Goal: Communication & Community: Answer question/provide support

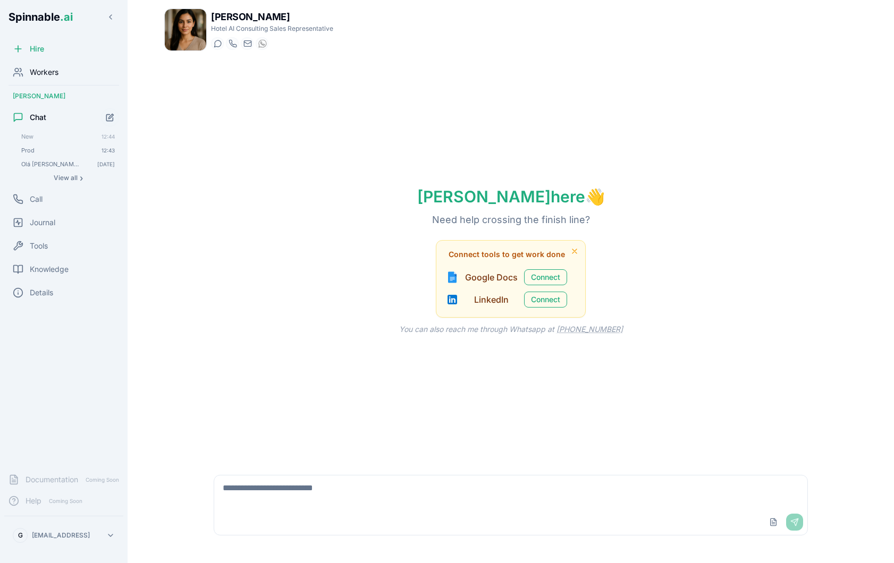
click at [29, 79] on div "Workers" at bounding box center [63, 72] width 119 height 21
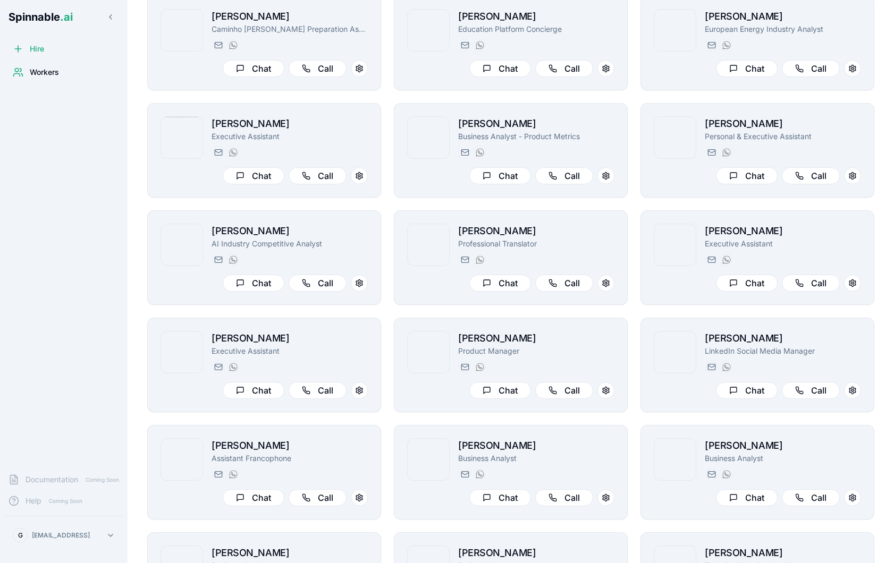
scroll to position [425, 0]
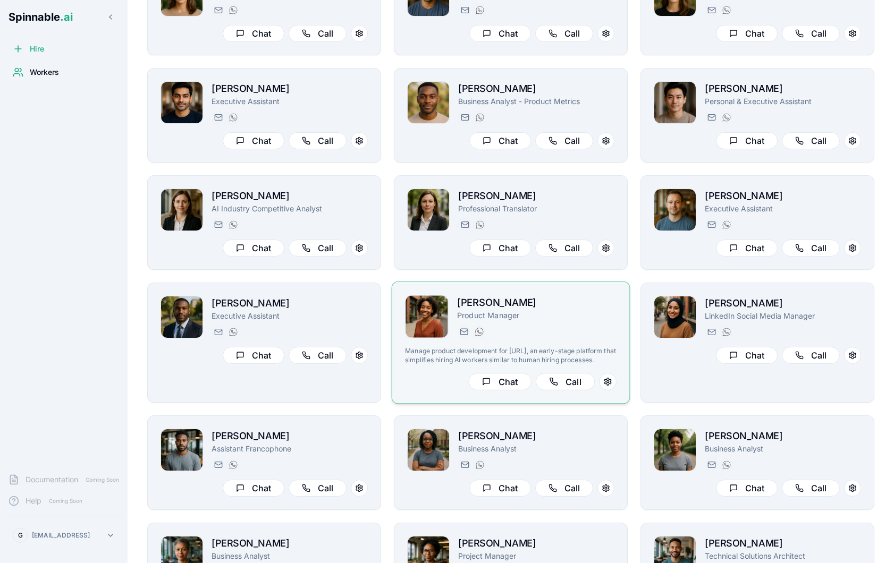
click at [543, 327] on div "[PERSON_NAME][EMAIL_ADDRESS][PERSON_NAME] [PHONE_NUMBER]" at bounding box center [536, 331] width 159 height 13
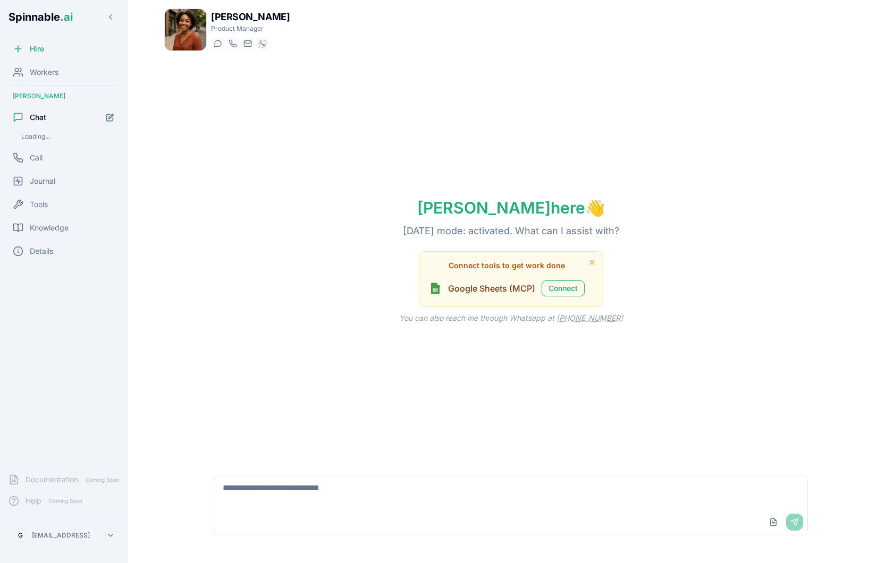
click at [420, 499] on textarea at bounding box center [510, 493] width 593 height 34
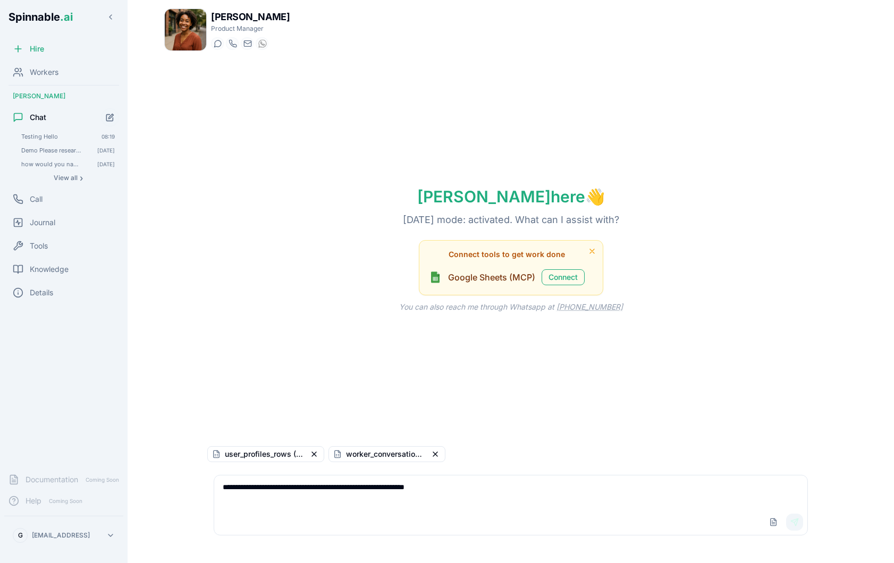
type textarea "**********"
click at [799, 520] on button "Send" at bounding box center [794, 522] width 17 height 17
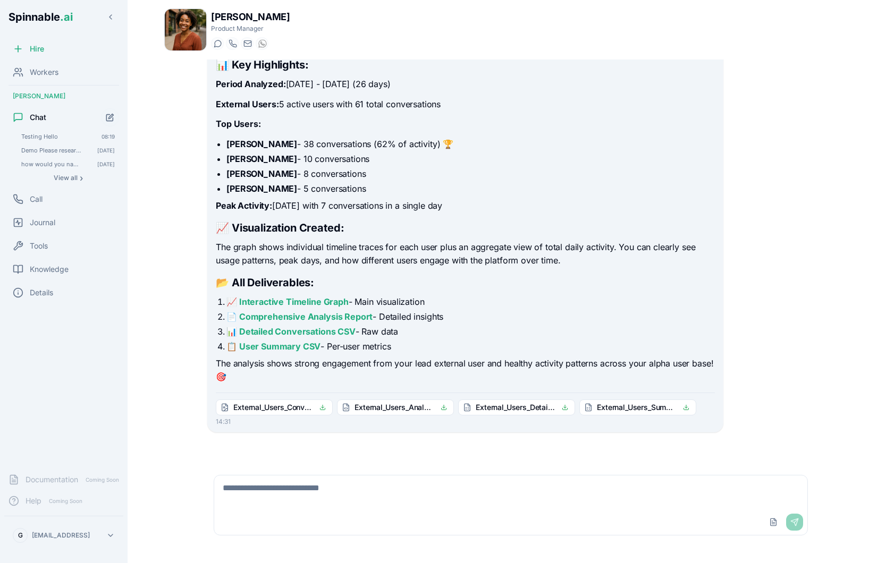
scroll to position [121, 0]
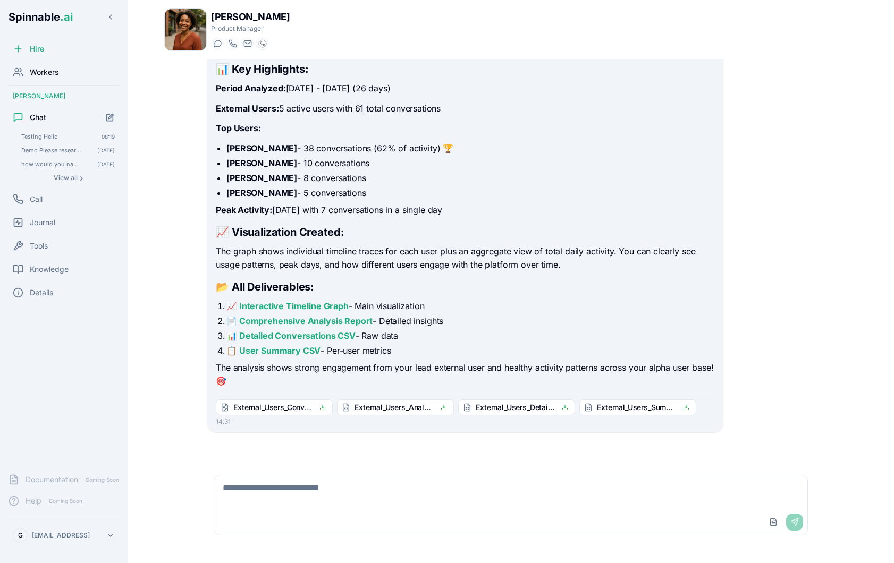
click at [68, 78] on div "Workers" at bounding box center [63, 72] width 119 height 21
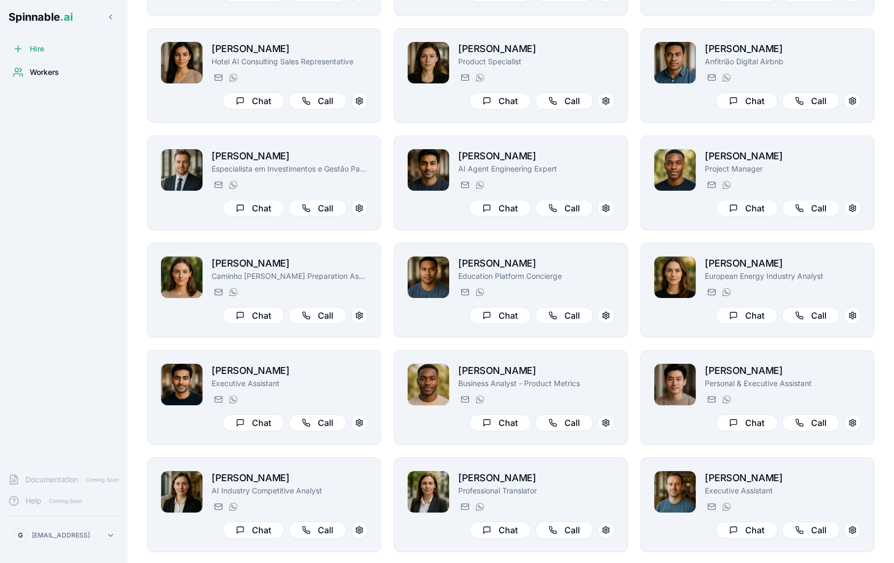
scroll to position [140, 0]
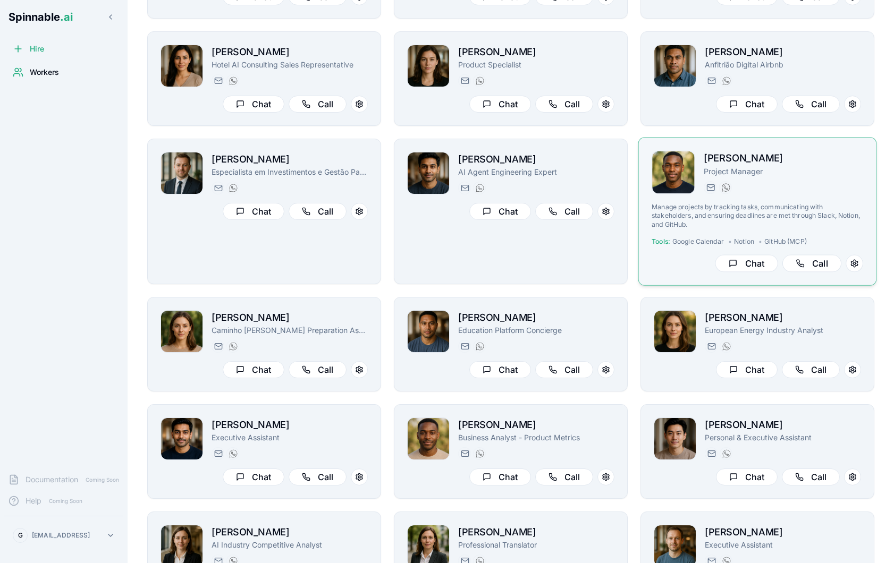
click at [818, 168] on p "Project Manager" at bounding box center [783, 171] width 159 height 11
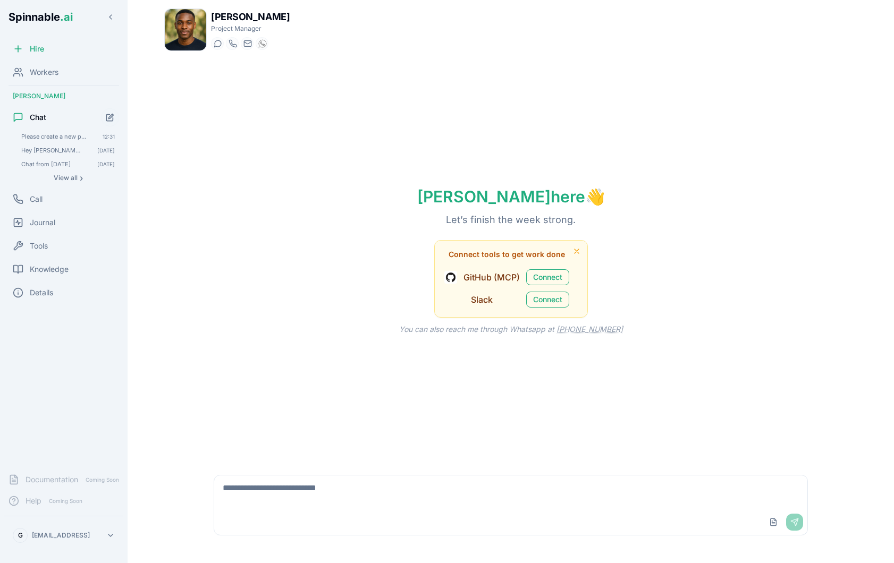
click at [262, 505] on textarea at bounding box center [510, 493] width 593 height 34
type textarea "**********"
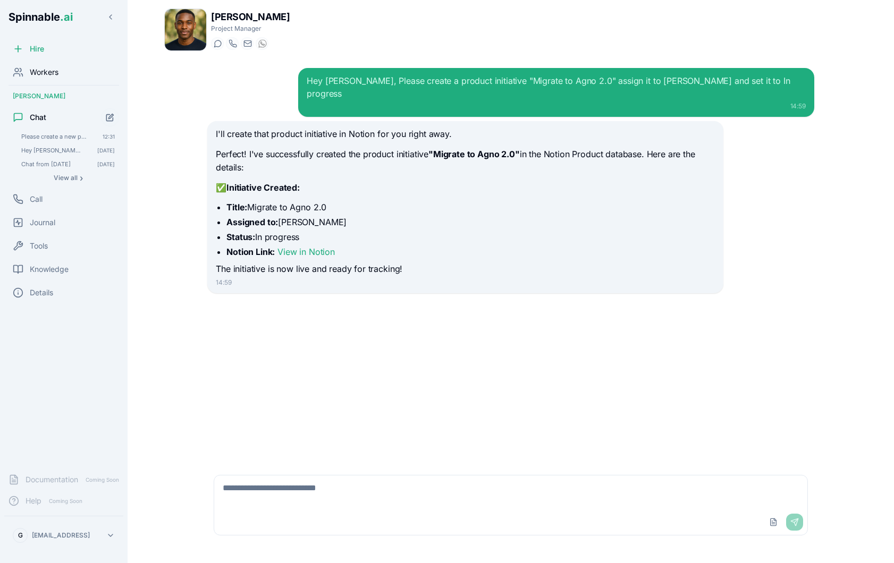
click at [73, 77] on div "Workers" at bounding box center [63, 72] width 119 height 21
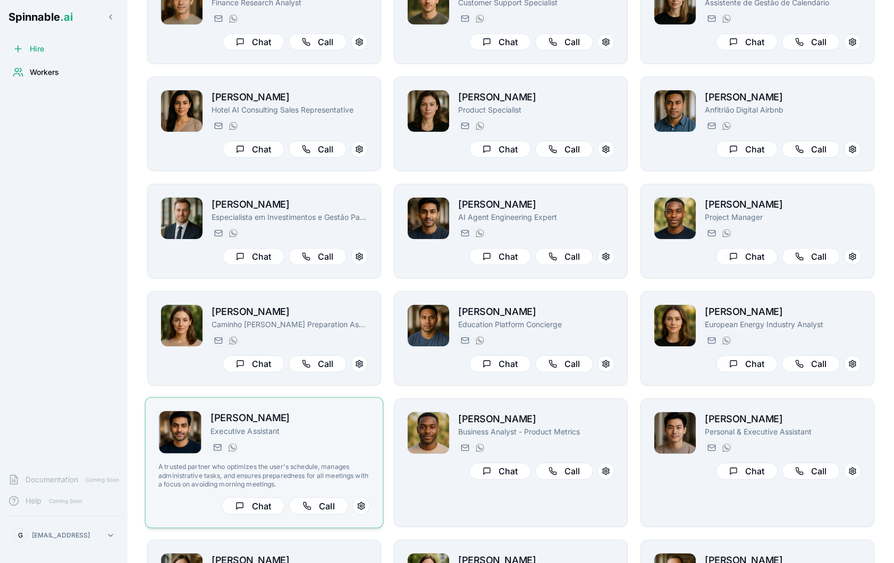
scroll to position [69, 0]
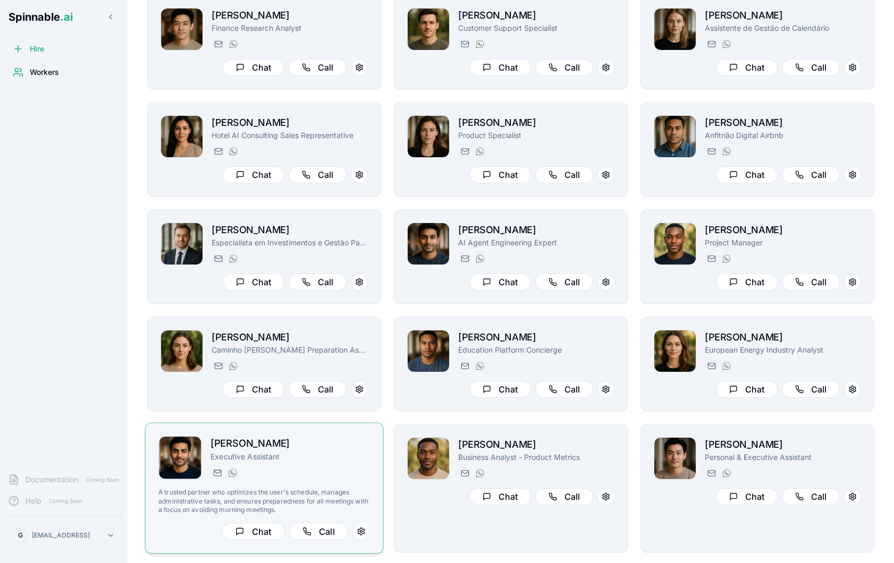
click at [350, 449] on h2 "[PERSON_NAME]" at bounding box center [289, 443] width 159 height 15
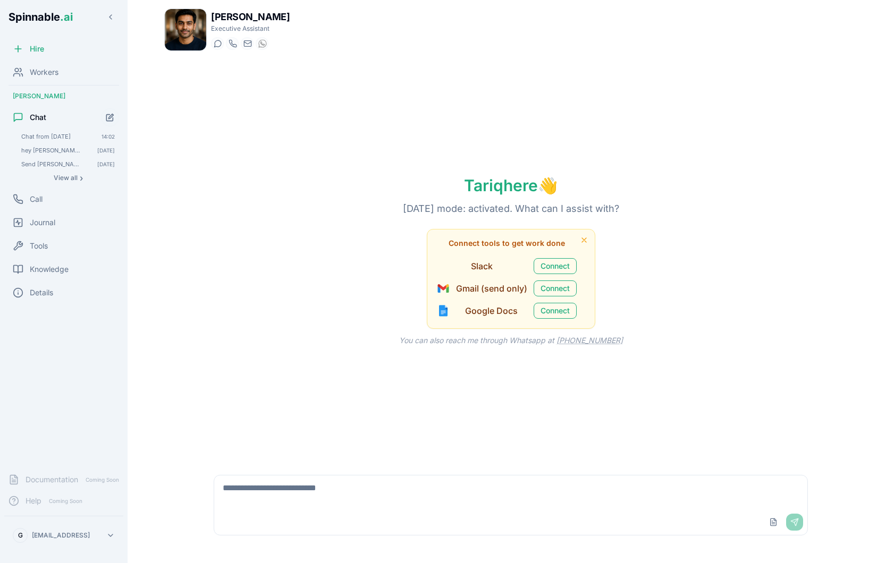
click at [359, 494] on textarea at bounding box center [510, 493] width 593 height 34
click at [260, 498] on textarea "**********" at bounding box center [510, 493] width 593 height 34
click at [264, 499] on textarea "**********" at bounding box center [510, 493] width 593 height 34
click at [311, 503] on textarea "**********" at bounding box center [510, 493] width 593 height 34
click at [224, 501] on textarea "**********" at bounding box center [510, 493] width 593 height 34
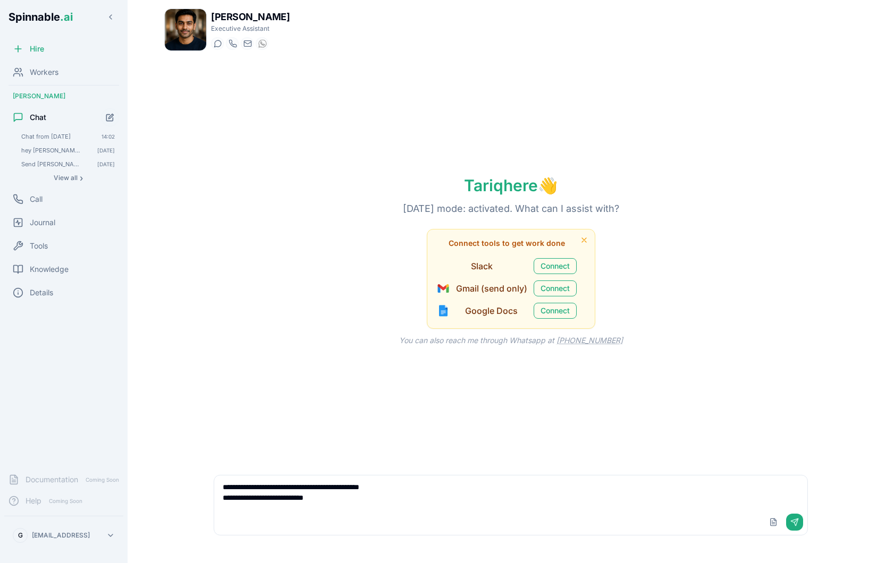
click at [383, 498] on textarea "**********" at bounding box center [510, 493] width 593 height 34
type textarea "**********"
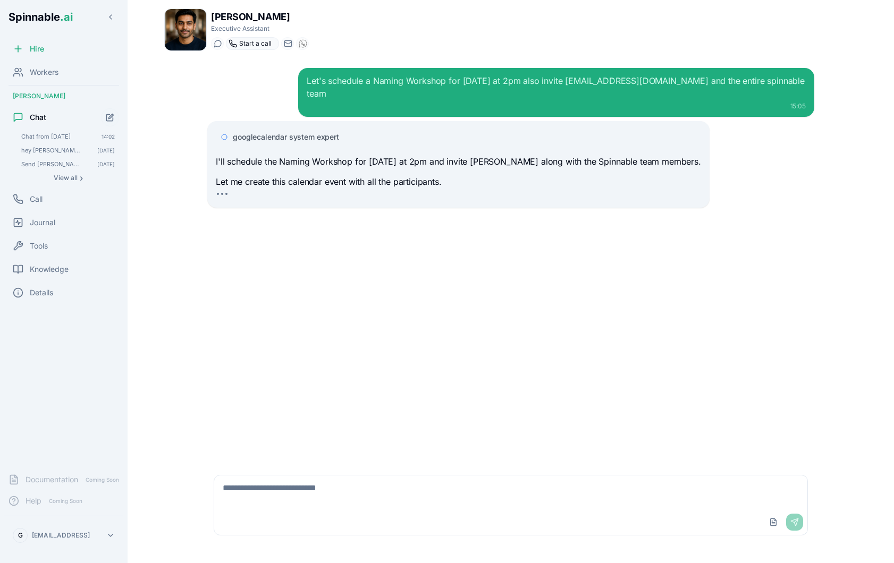
click at [235, 44] on icon at bounding box center [233, 43] width 9 height 9
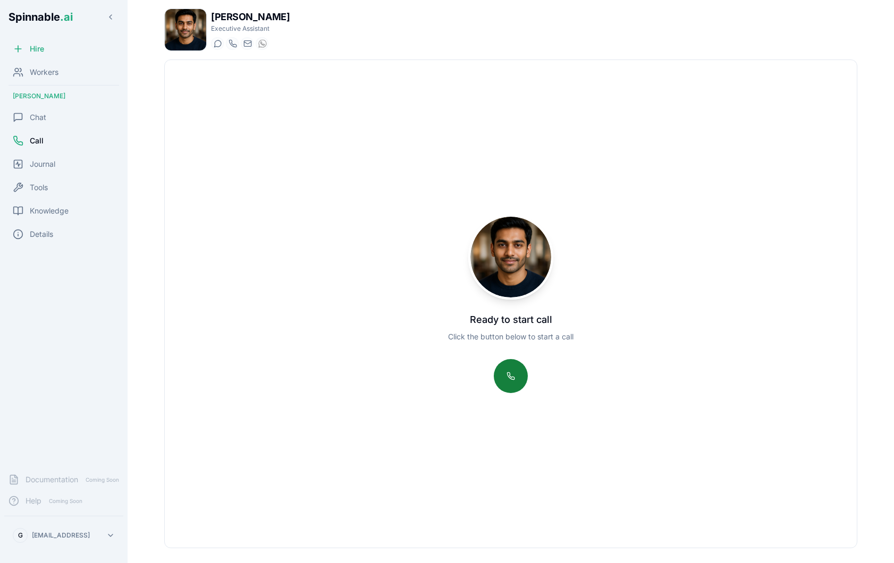
click at [502, 370] on button at bounding box center [511, 376] width 34 height 34
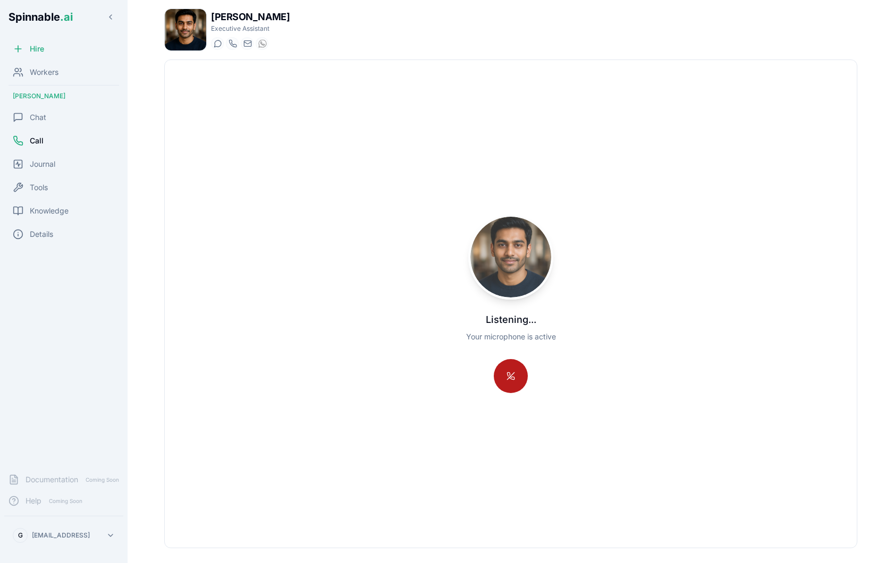
click at [512, 374] on button at bounding box center [511, 376] width 34 height 34
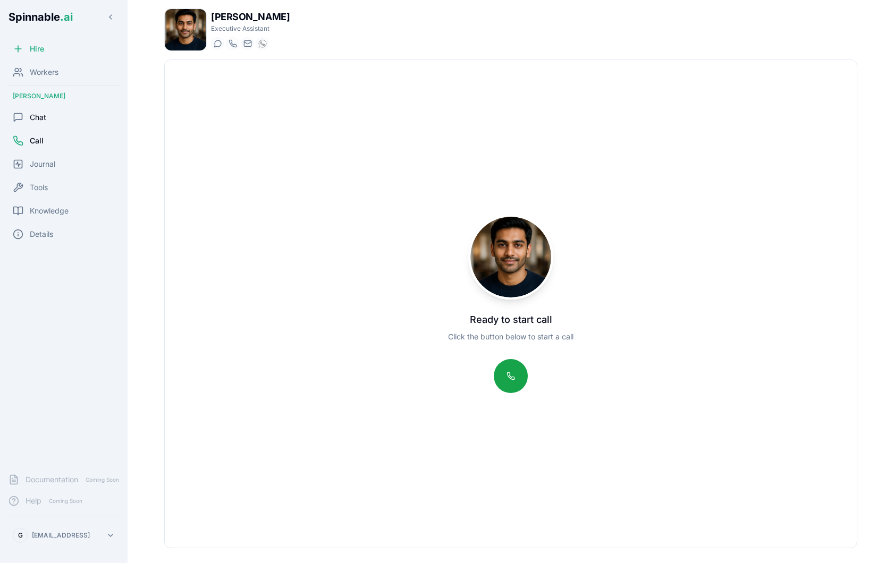
click at [45, 120] on span "Chat" at bounding box center [38, 117] width 16 height 11
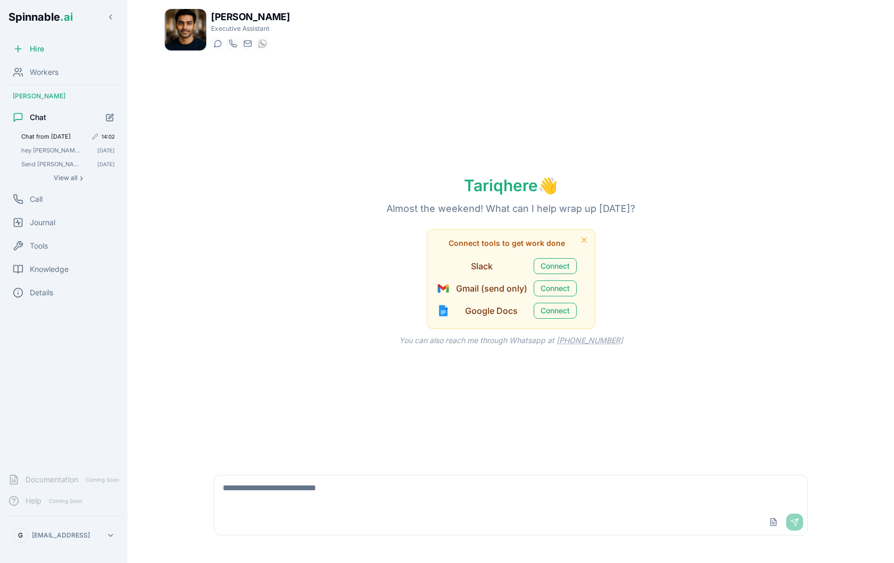
click at [60, 133] on span "Chat from [DATE]" at bounding box center [53, 136] width 65 height 7
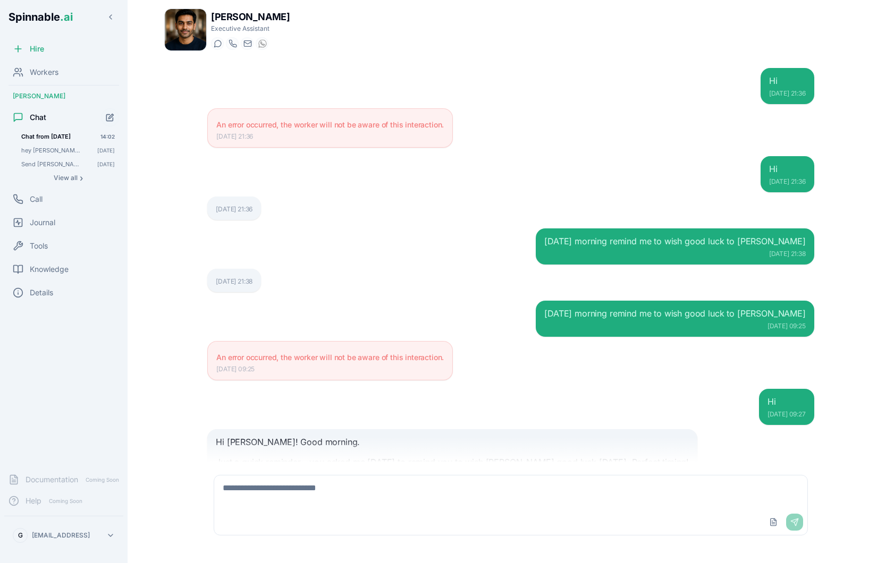
scroll to position [1099, 0]
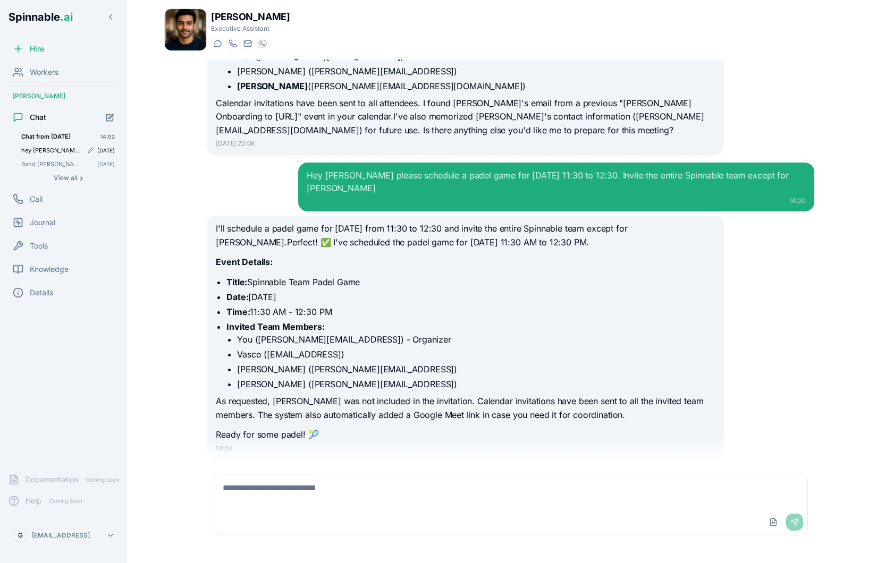
click at [64, 153] on span "hey [PERSON_NAME] what's on my calendar for next week?" at bounding box center [51, 150] width 61 height 7
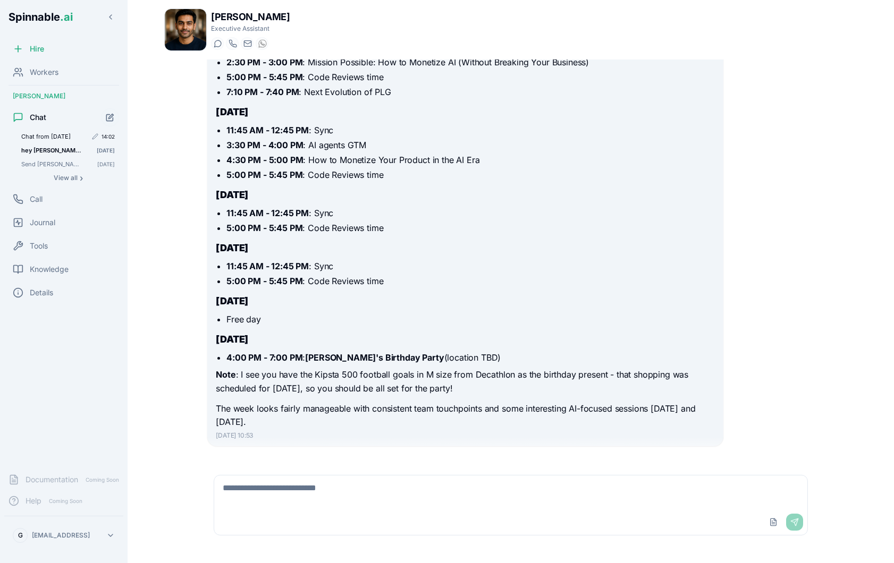
click at [64, 135] on span "Chat from [DATE]" at bounding box center [53, 136] width 65 height 7
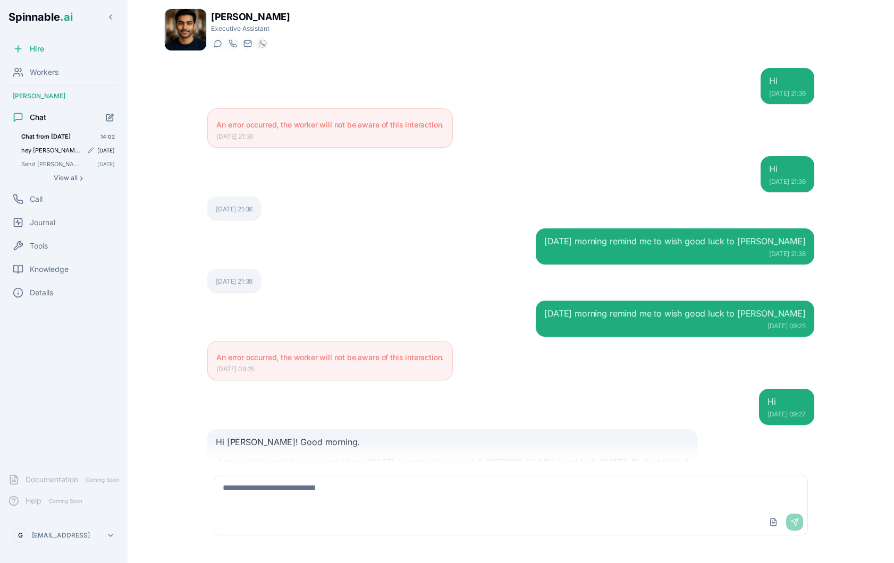
scroll to position [1099, 0]
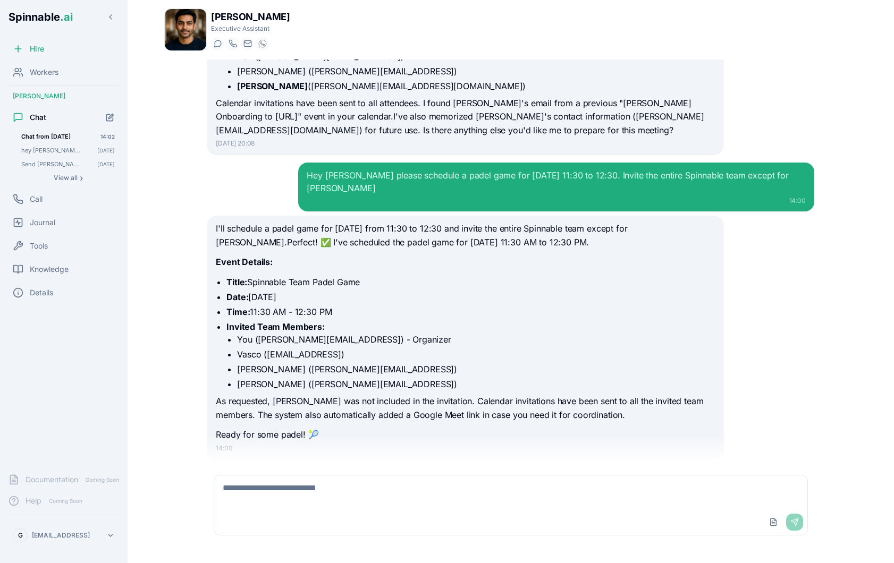
click at [259, 481] on textarea at bounding box center [510, 493] width 593 height 34
type textarea "**********"
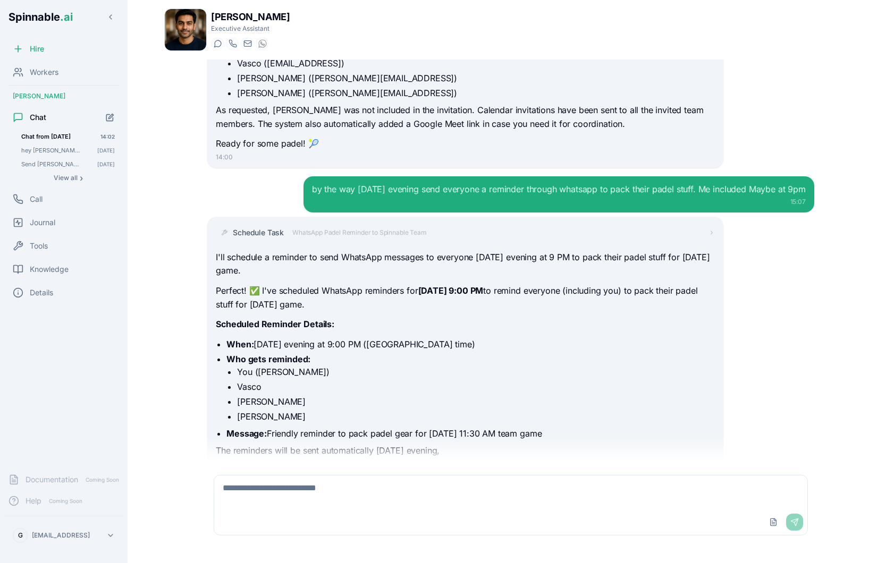
scroll to position [1409, 0]
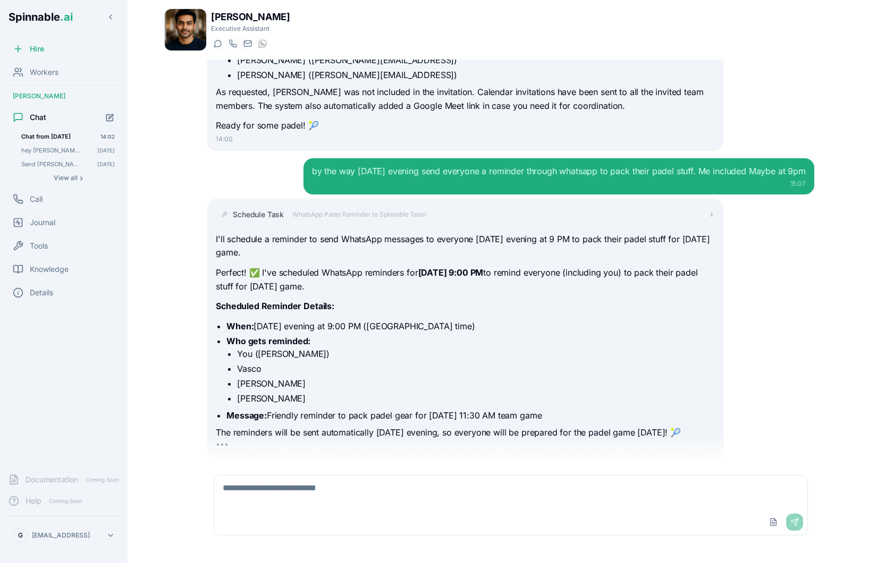
click at [384, 210] on span "WhatsApp Padel Reminder to Spinnable Team" at bounding box center [359, 214] width 134 height 9
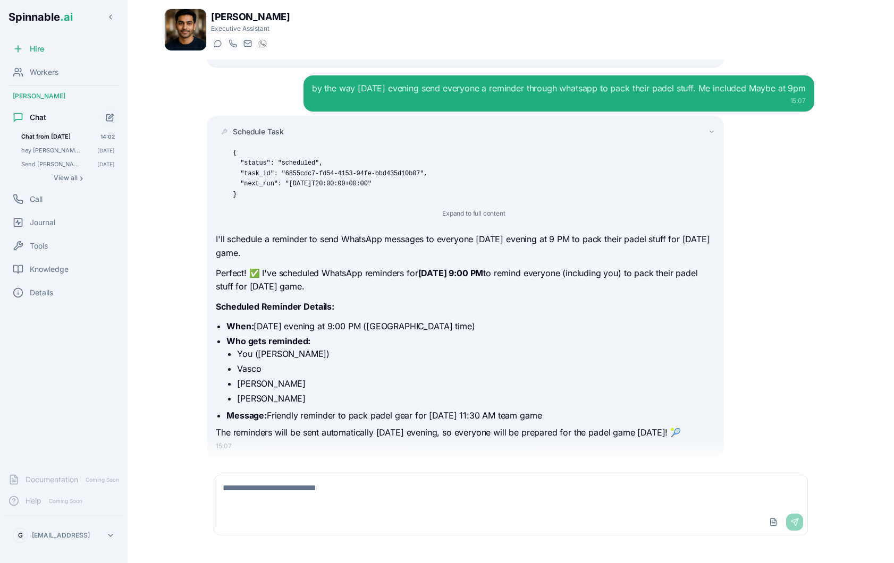
scroll to position [1489, 0]
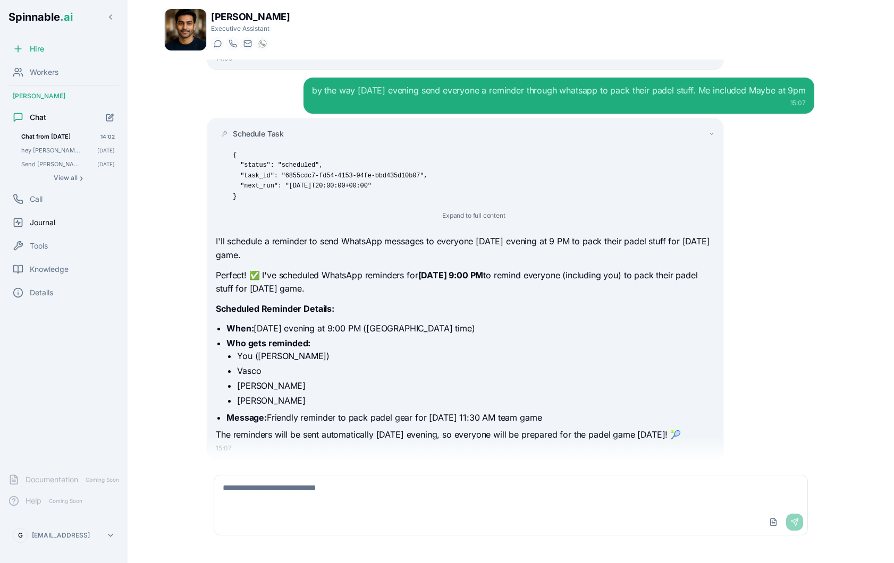
click at [64, 225] on div "Journal" at bounding box center [63, 222] width 119 height 21
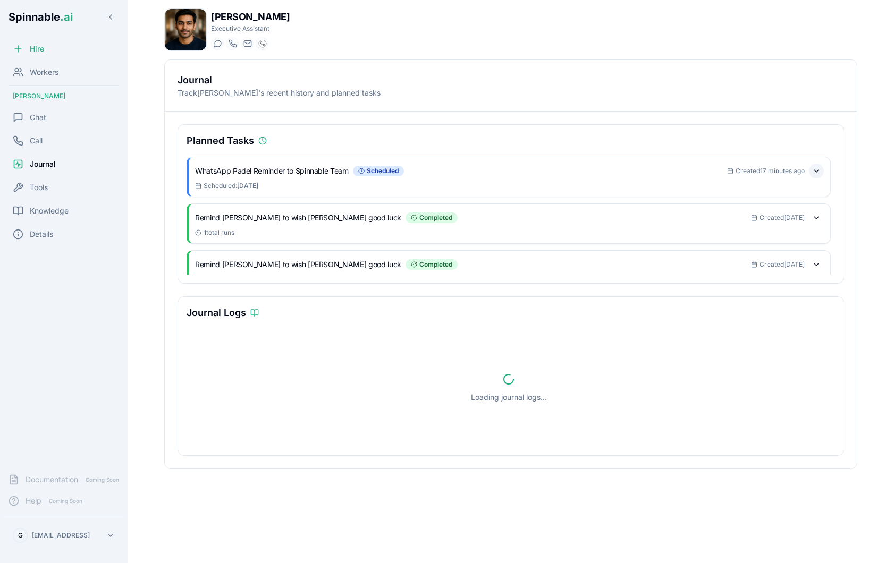
click at [814, 172] on button at bounding box center [816, 171] width 15 height 15
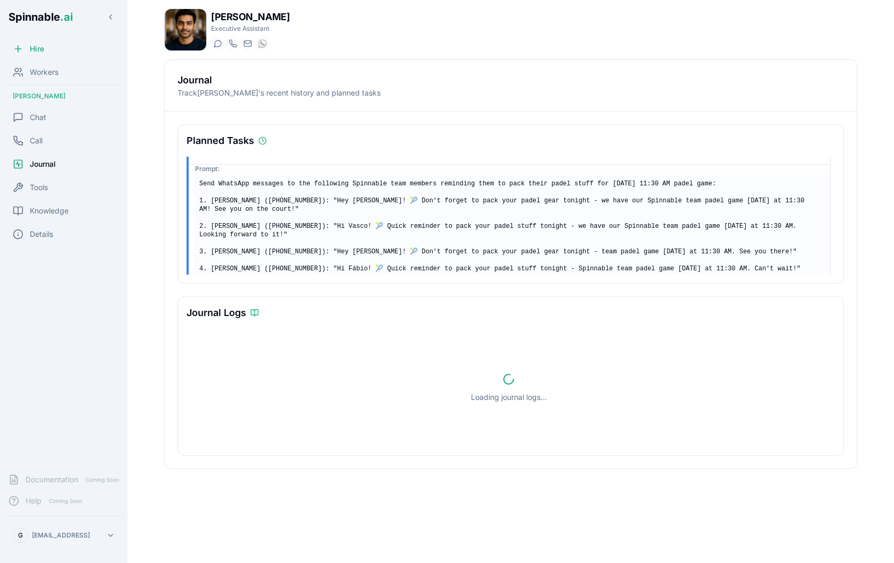
scroll to position [33, 0]
click at [48, 119] on div "Chat" at bounding box center [63, 117] width 119 height 21
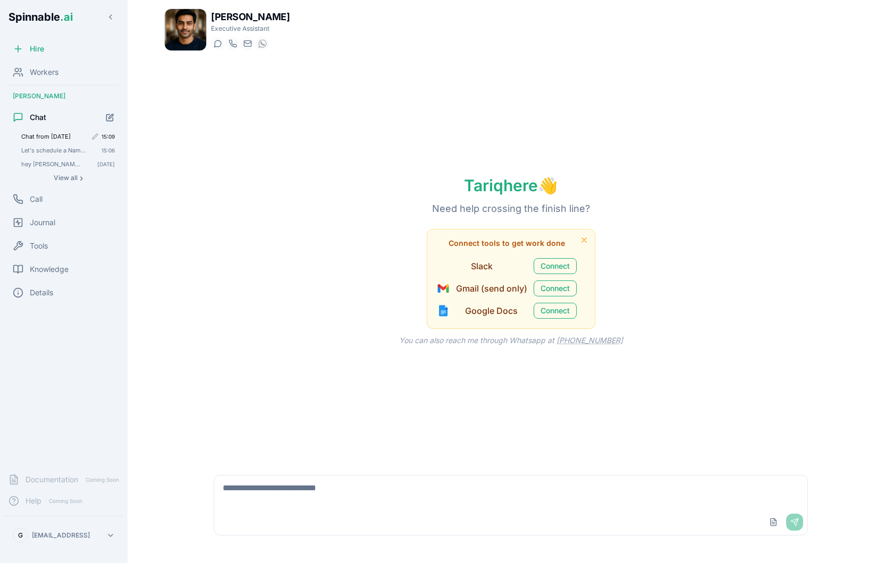
click at [53, 137] on span "Chat from [DATE]" at bounding box center [53, 136] width 65 height 7
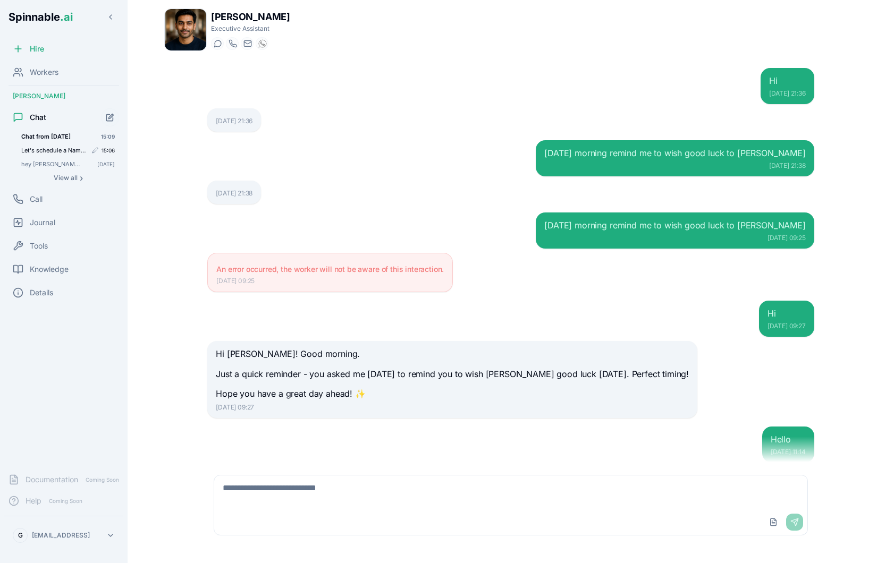
scroll to position [1270, 0]
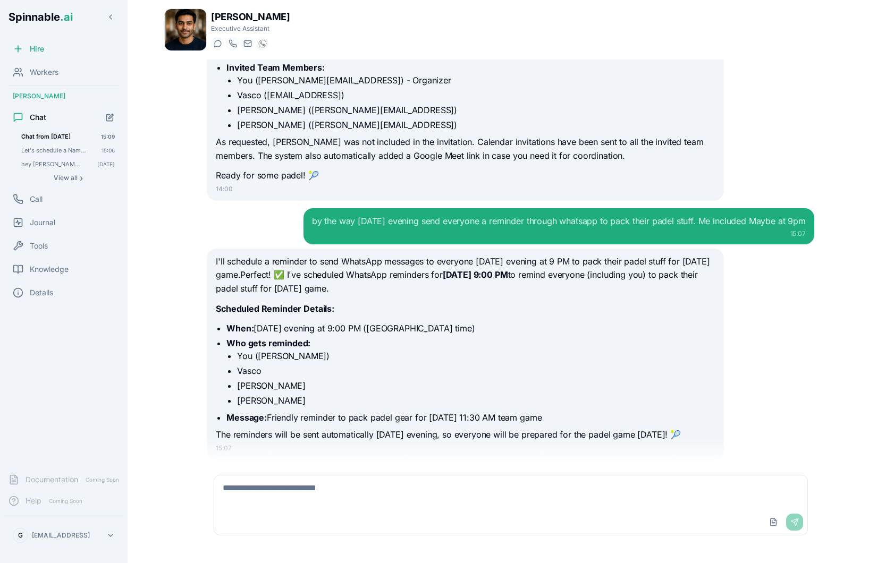
click at [362, 215] on div "by the way sunday evening send everyone a reminder through whatsapp to pack the…" at bounding box center [559, 221] width 494 height 13
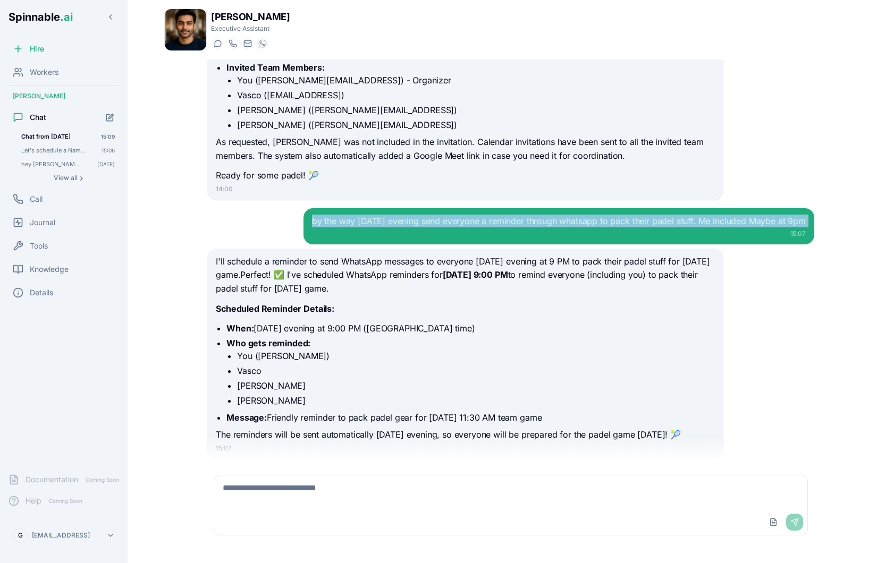
click at [362, 215] on div "by the way sunday evening send everyone a reminder through whatsapp to pack the…" at bounding box center [559, 221] width 494 height 13
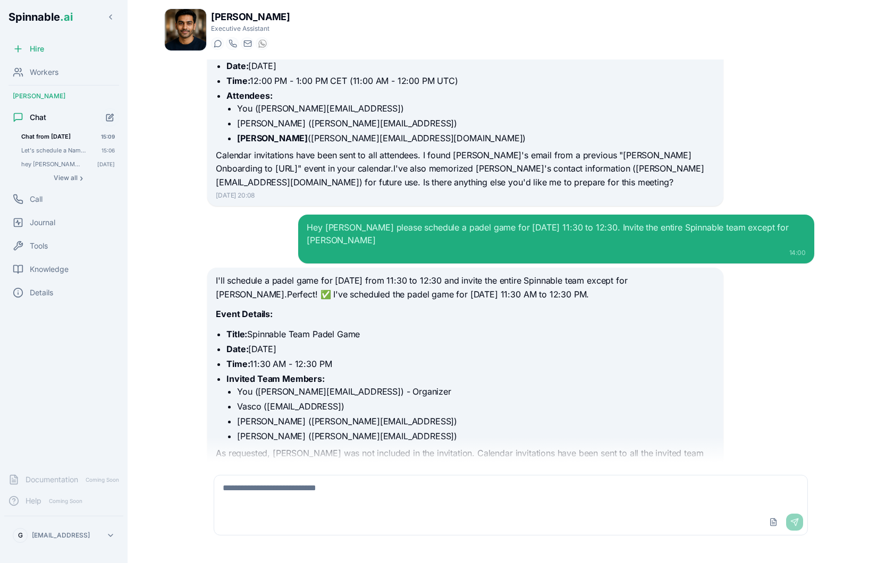
scroll to position [985, 0]
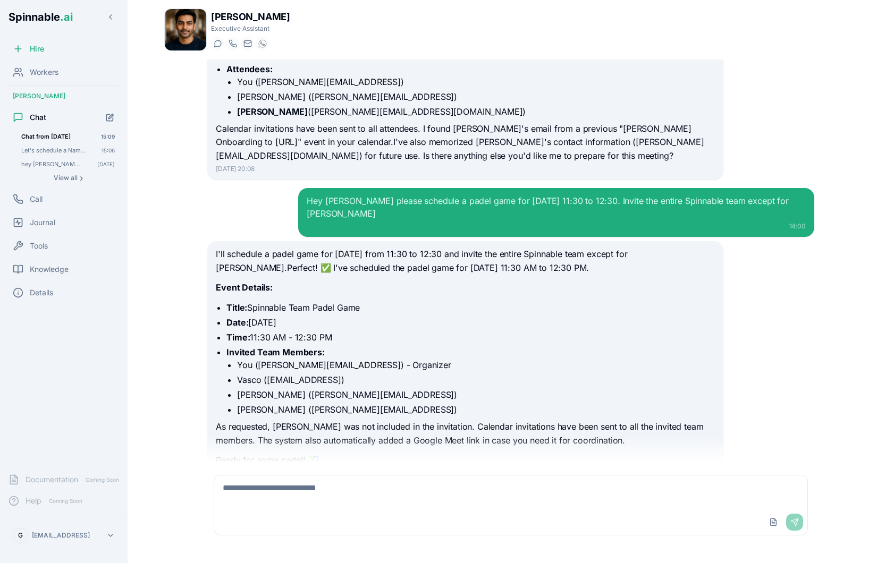
click at [578, 222] on div "14:00" at bounding box center [556, 226] width 499 height 9
click at [573, 195] on div "Hey [PERSON_NAME] please schedule a padel game for [DATE] 11:30 to 12:30. Invit…" at bounding box center [556, 208] width 499 height 26
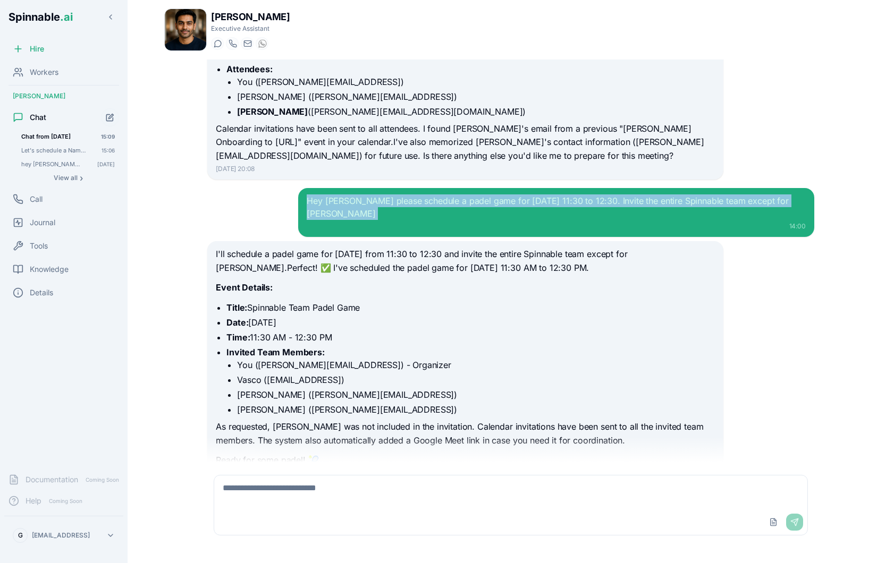
click at [573, 195] on div "Hey [PERSON_NAME] please schedule a padel game for [DATE] 11:30 to 12:30. Invit…" at bounding box center [556, 208] width 499 height 26
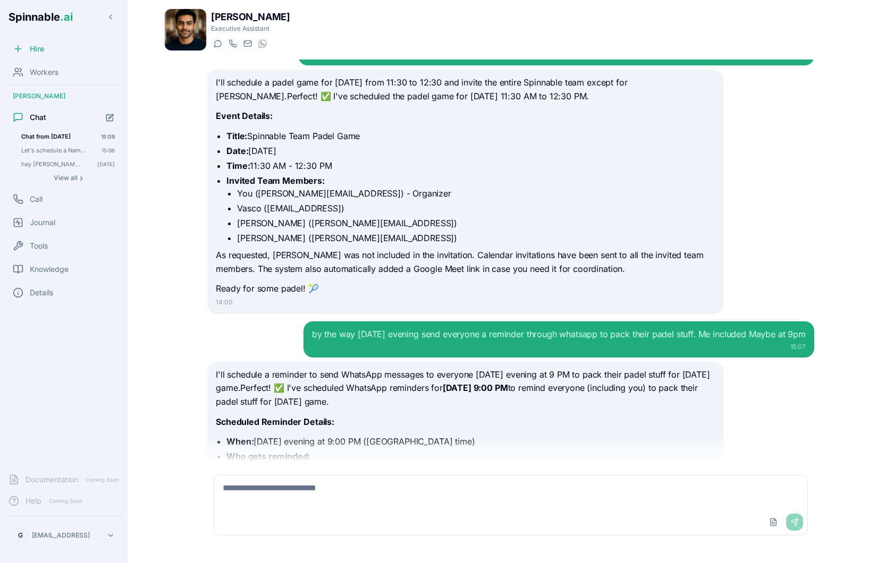
scroll to position [1270, 0]
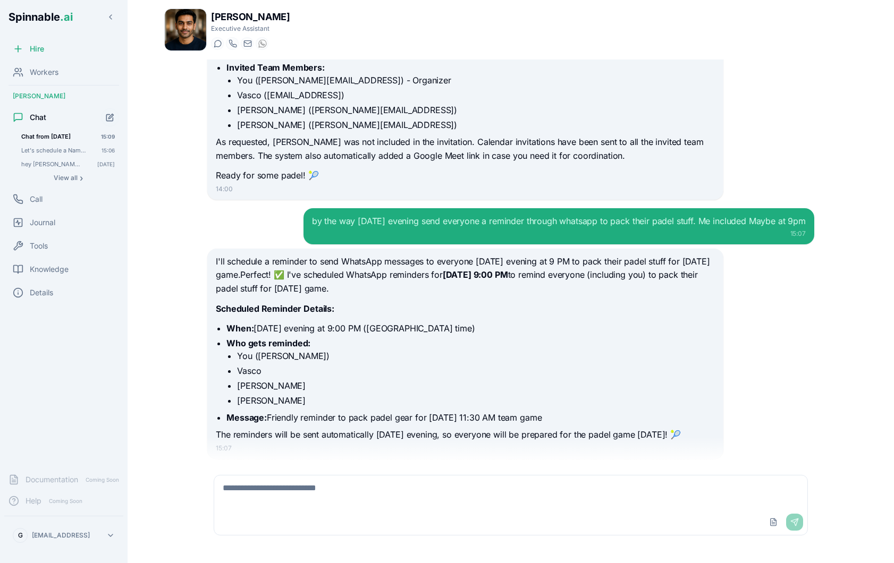
click at [364, 215] on div "by the way sunday evening send everyone a reminder through whatsapp to pack the…" at bounding box center [559, 221] width 494 height 13
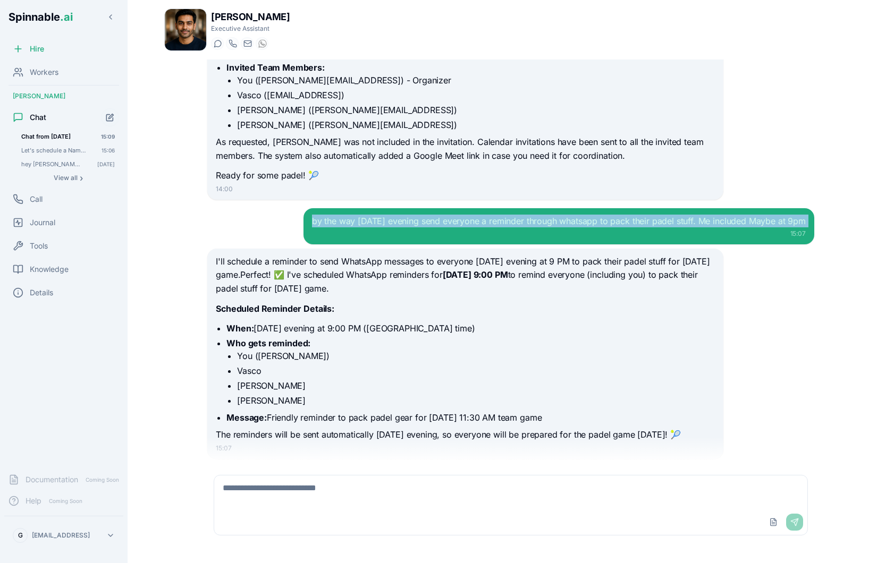
click at [364, 215] on div "by the way sunday evening send everyone a reminder through whatsapp to pack the…" at bounding box center [559, 221] width 494 height 13
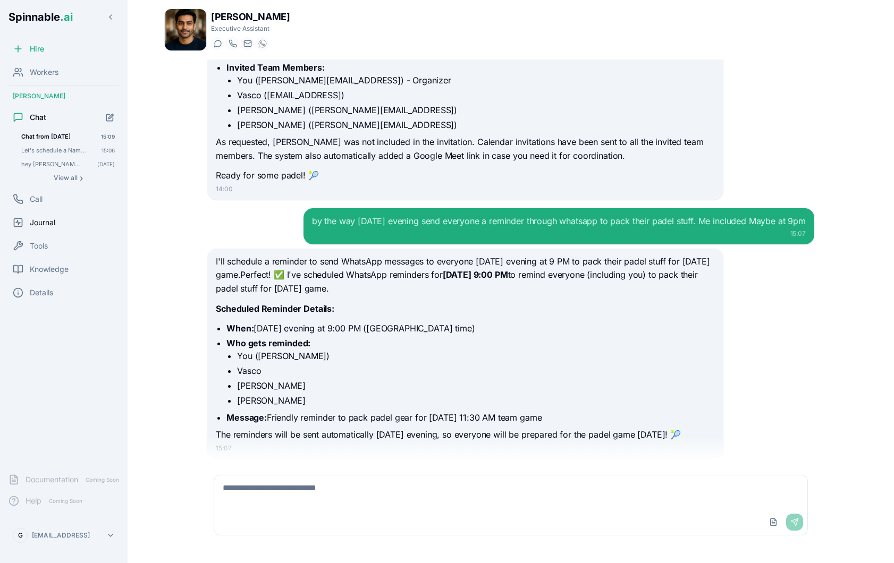
click at [58, 228] on div "Journal" at bounding box center [63, 222] width 119 height 21
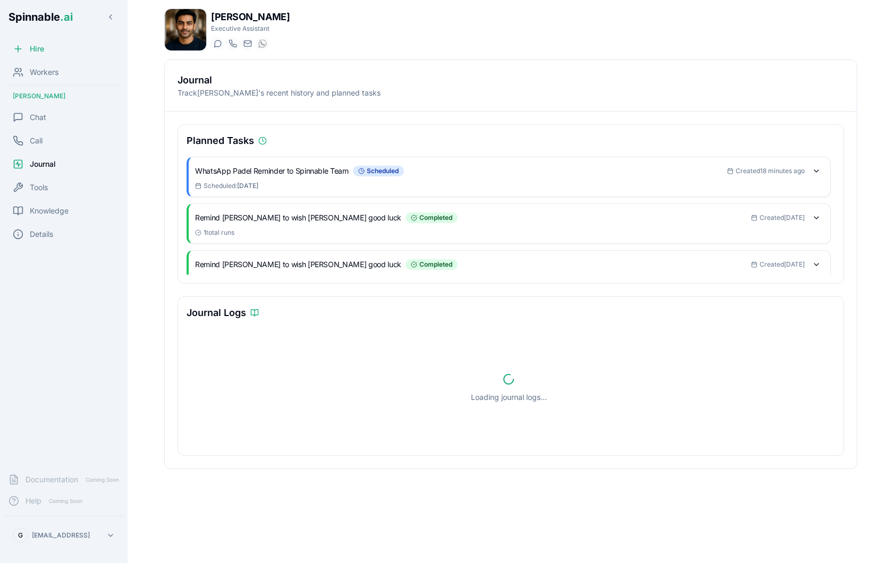
click at [796, 178] on div "Created 18 minutes ago" at bounding box center [775, 171] width 97 height 15
click at [797, 176] on div "Created 18 minutes ago" at bounding box center [775, 171] width 97 height 15
click at [806, 172] on div "Created 18 minutes ago" at bounding box center [775, 171] width 97 height 15
click at [815, 172] on button at bounding box center [816, 171] width 15 height 15
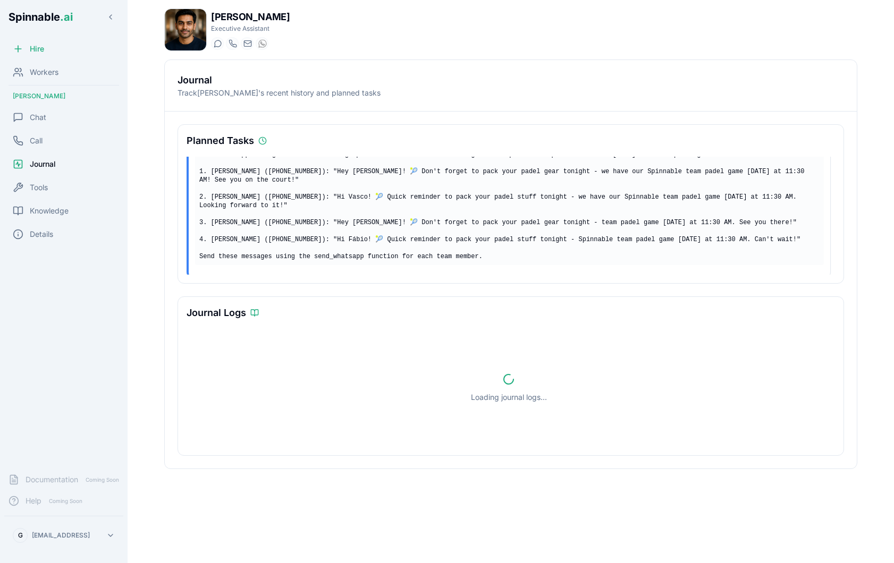
scroll to position [58, 0]
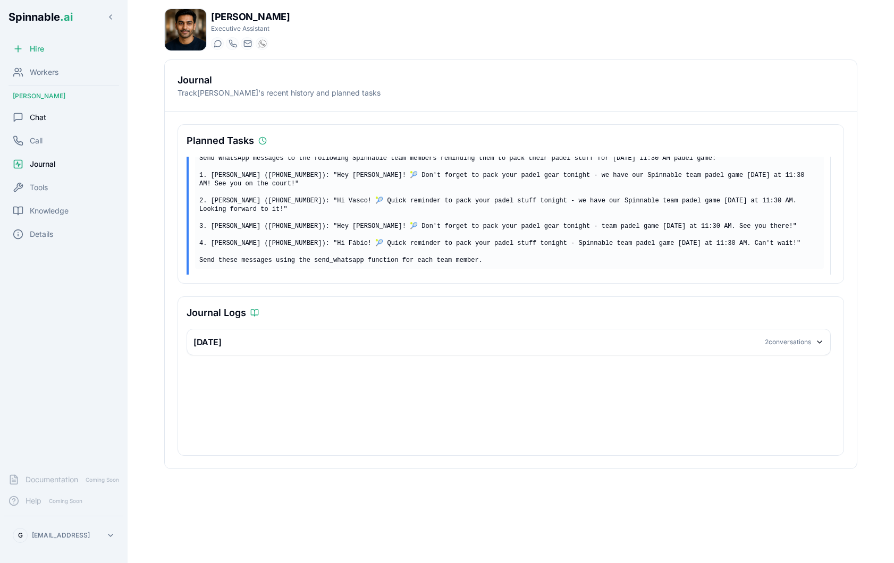
click at [69, 111] on div "Chat" at bounding box center [63, 117] width 119 height 21
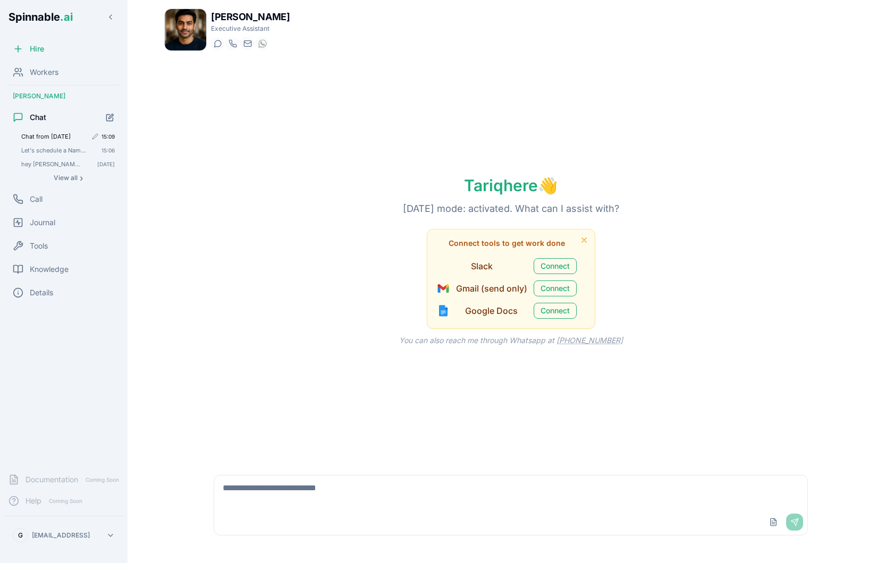
click at [51, 133] on span "Chat from [DATE]" at bounding box center [53, 136] width 65 height 7
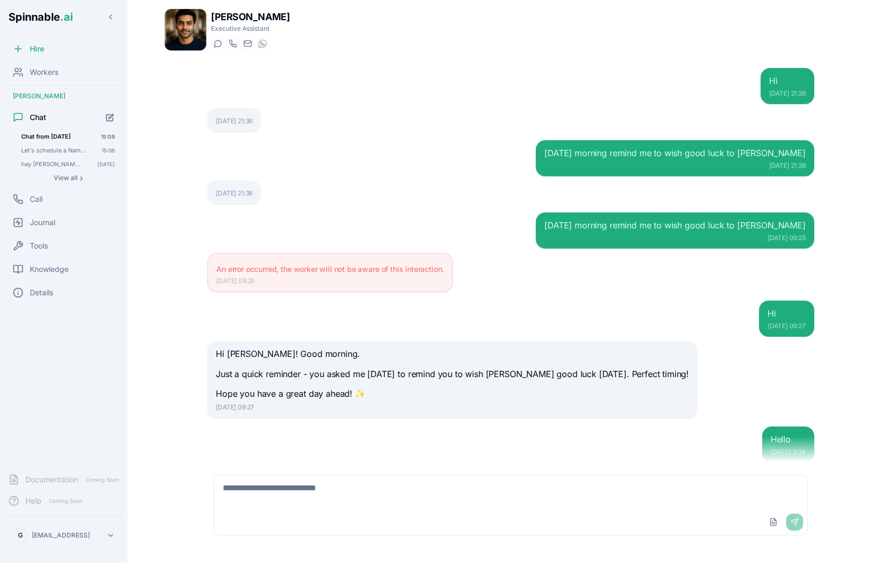
scroll to position [1270, 0]
